Goal: Task Accomplishment & Management: Use online tool/utility

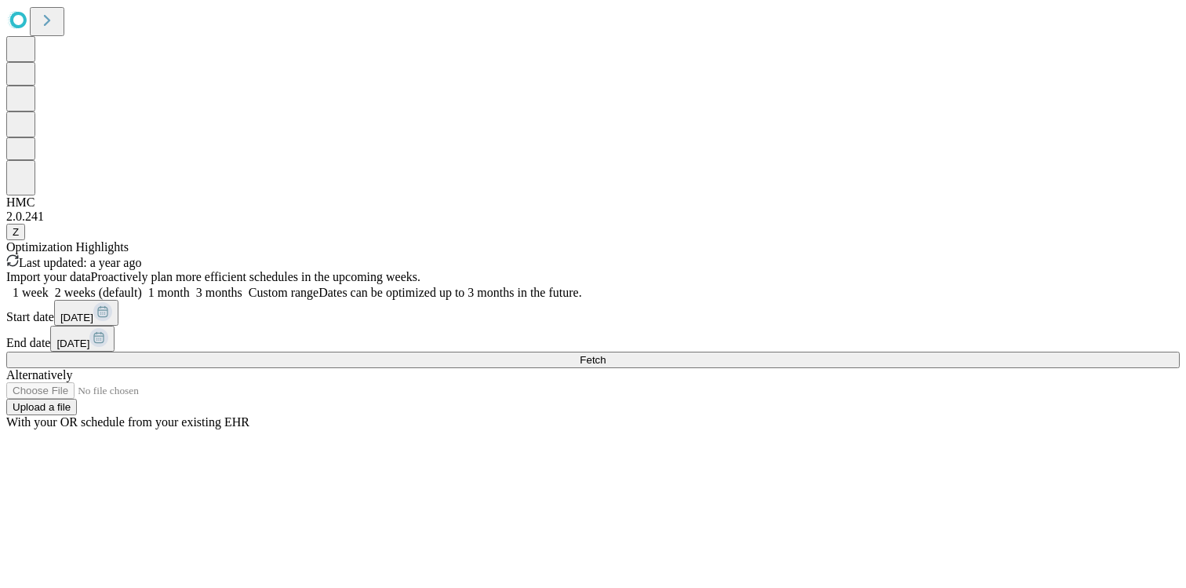
click at [941, 368] on button "Fetch" at bounding box center [593, 359] width 1174 height 16
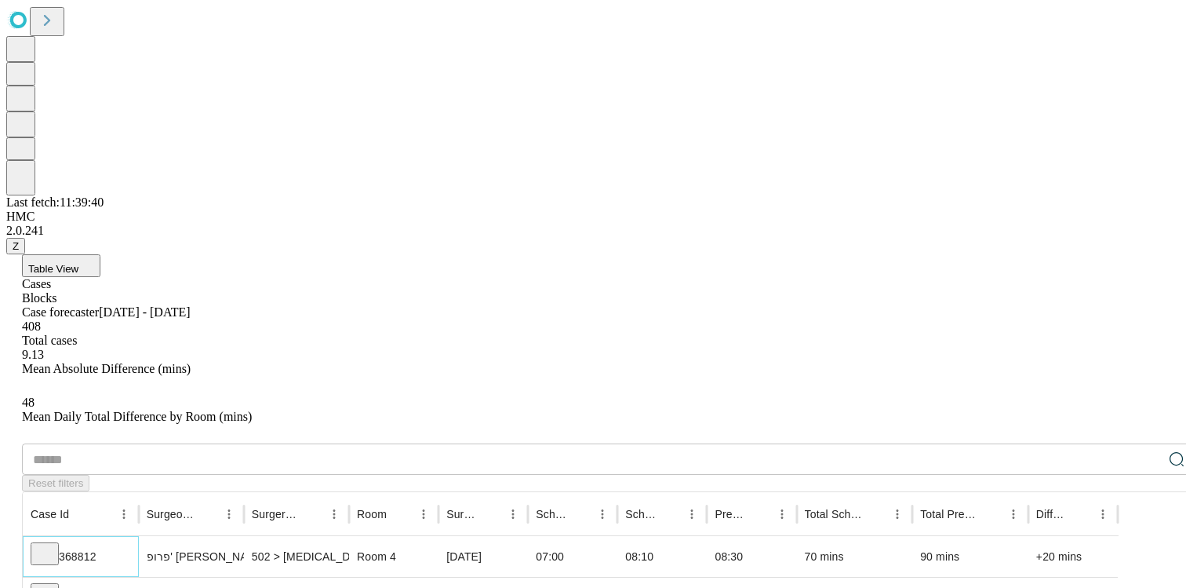
click at [53, 544] on icon at bounding box center [45, 552] width 16 height 16
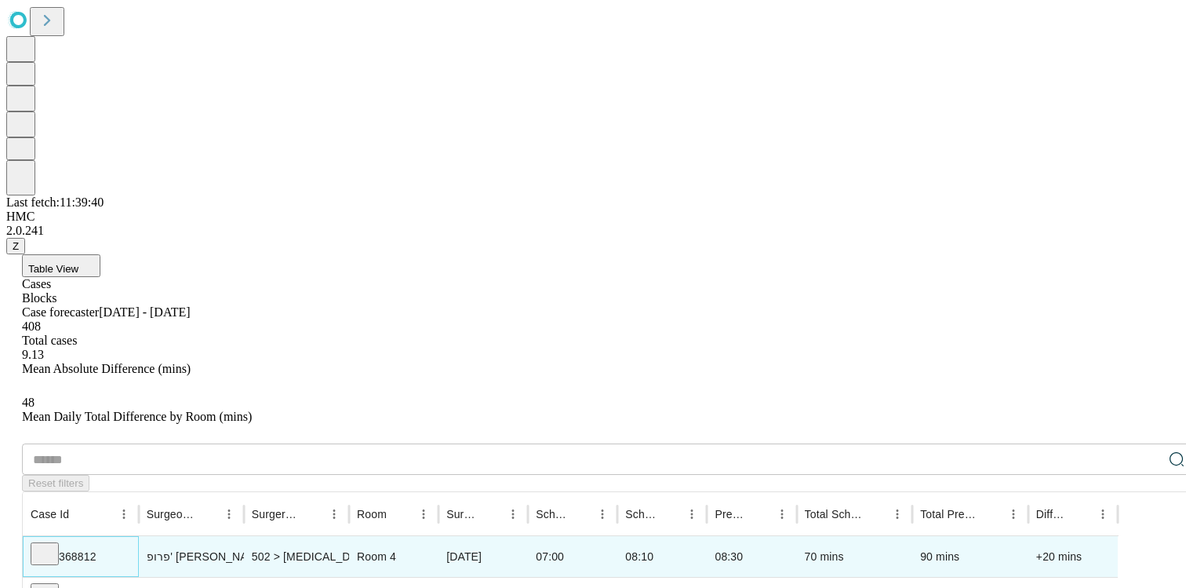
click at [53, 544] on icon at bounding box center [45, 552] width 16 height 16
